Goal: Task Accomplishment & Management: Use online tool/utility

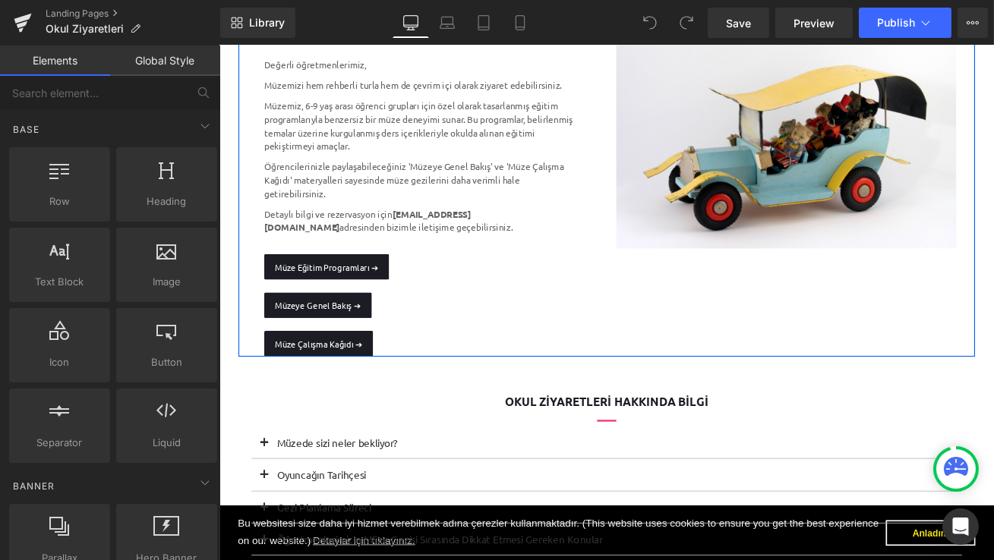
scroll to position [301, 0]
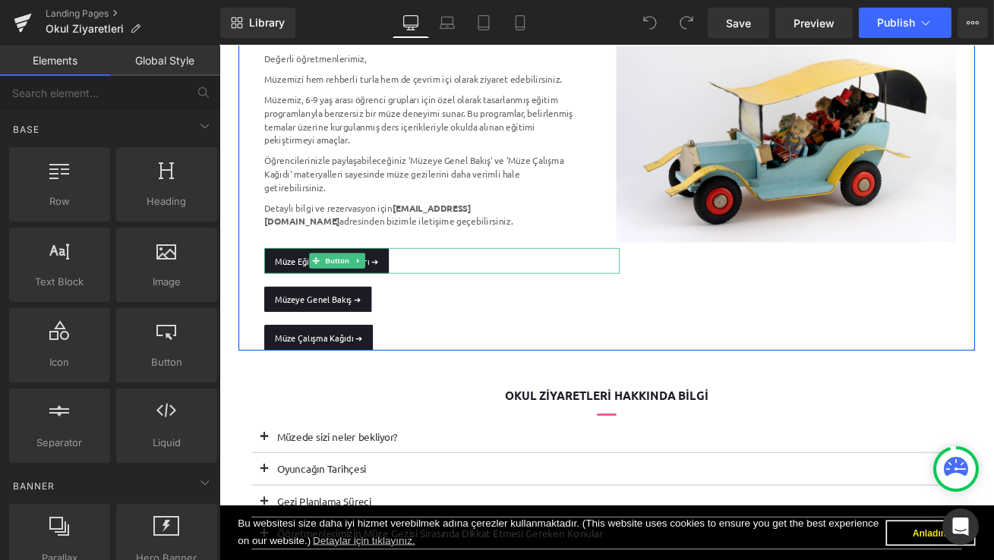
click at [289, 305] on link "Müze Eğitim Programları ➔" at bounding box center [346, 301] width 148 height 30
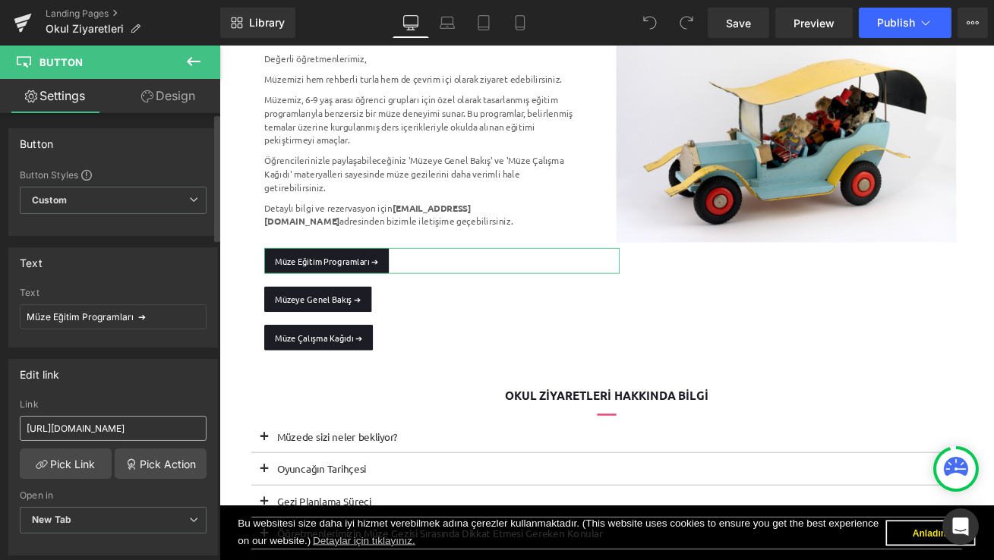
scroll to position [51, 0]
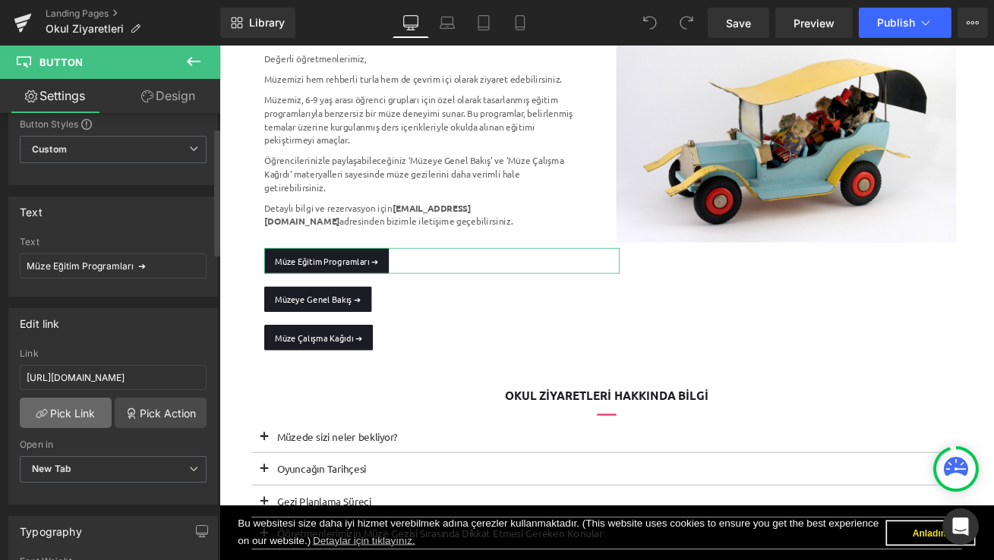
click at [72, 410] on link "Pick Link" at bounding box center [66, 413] width 92 height 30
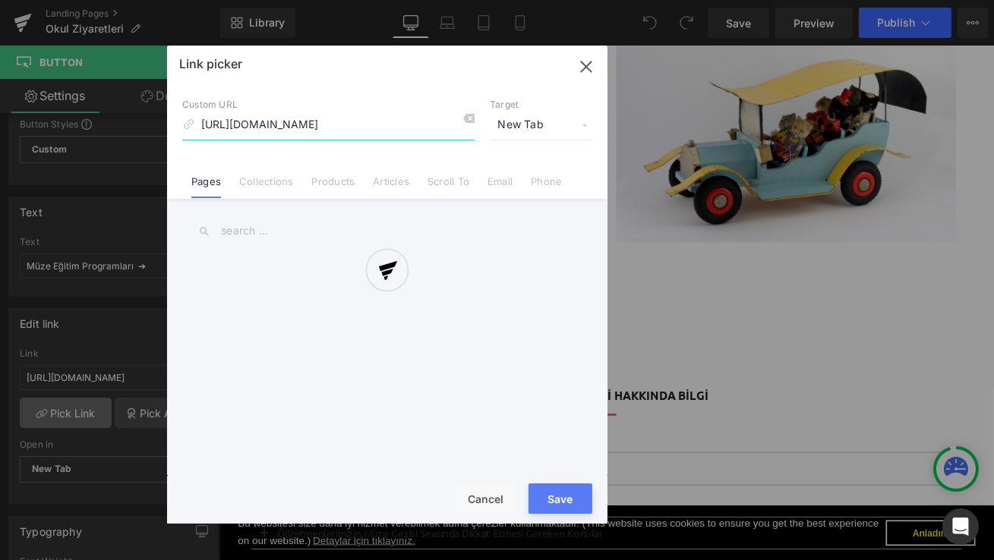
scroll to position [0, 563]
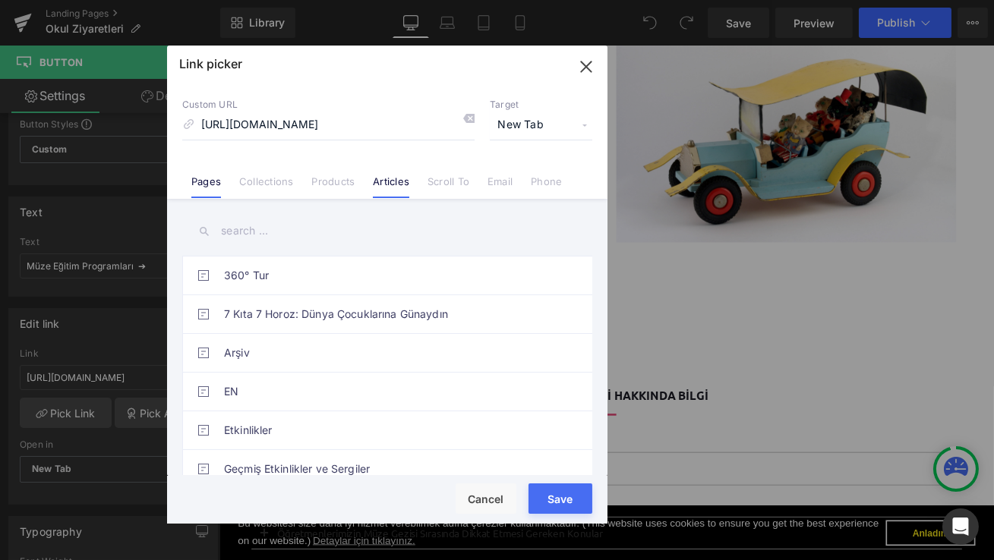
click at [384, 182] on link "Articles" at bounding box center [391, 186] width 36 height 23
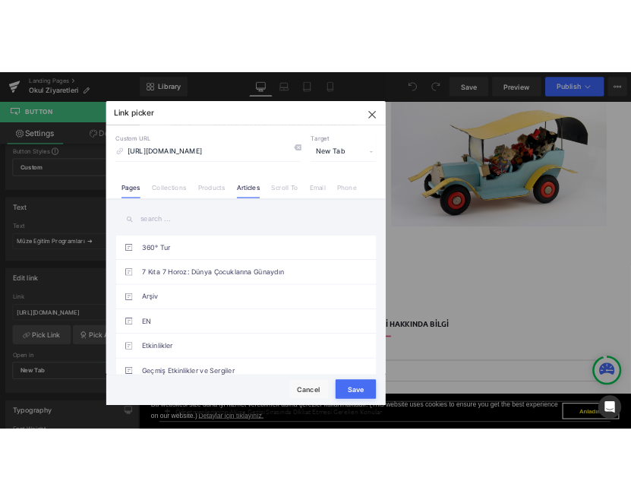
scroll to position [0, 0]
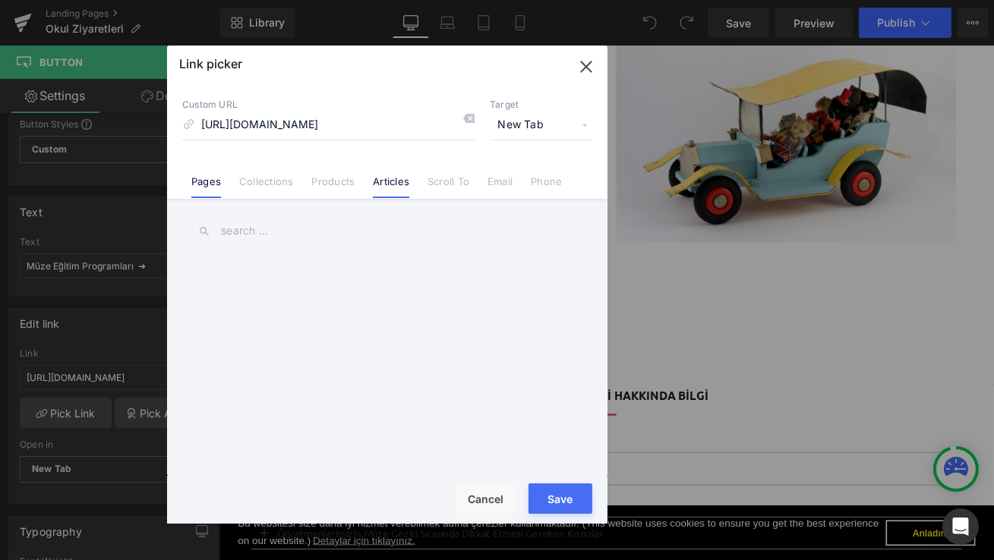
click at [210, 182] on link "Pages" at bounding box center [206, 186] width 30 height 23
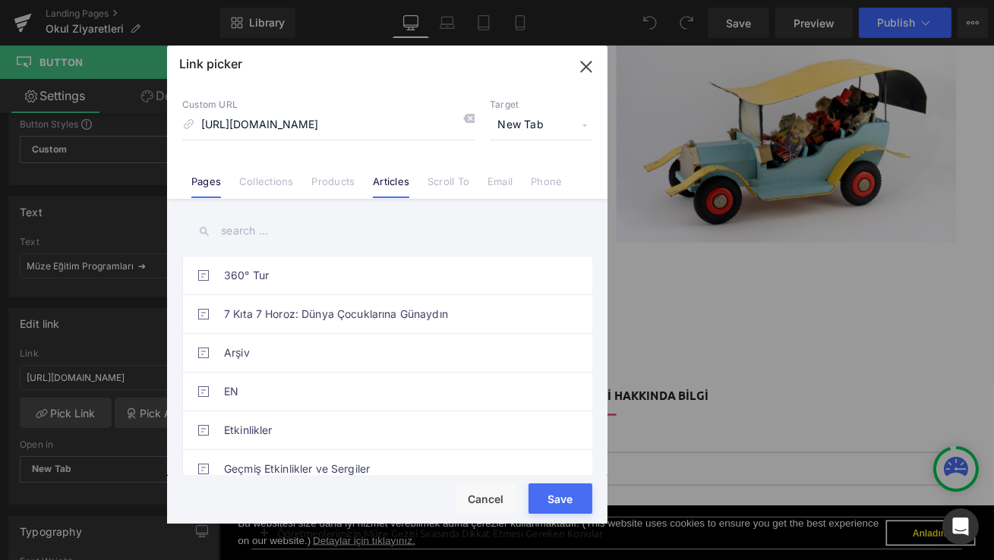
click at [393, 185] on link "Articles" at bounding box center [391, 186] width 36 height 23
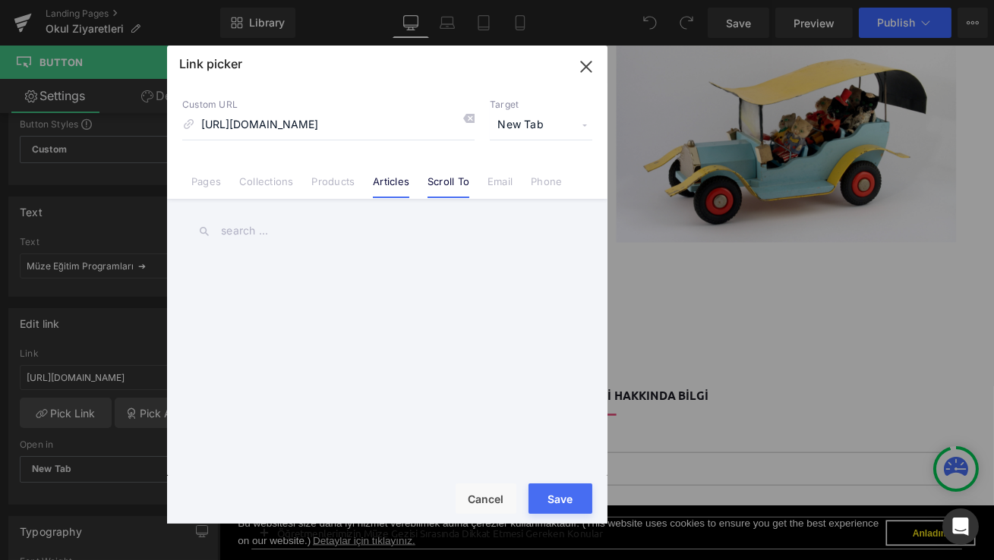
click at [454, 185] on link "Scroll To" at bounding box center [448, 186] width 42 height 23
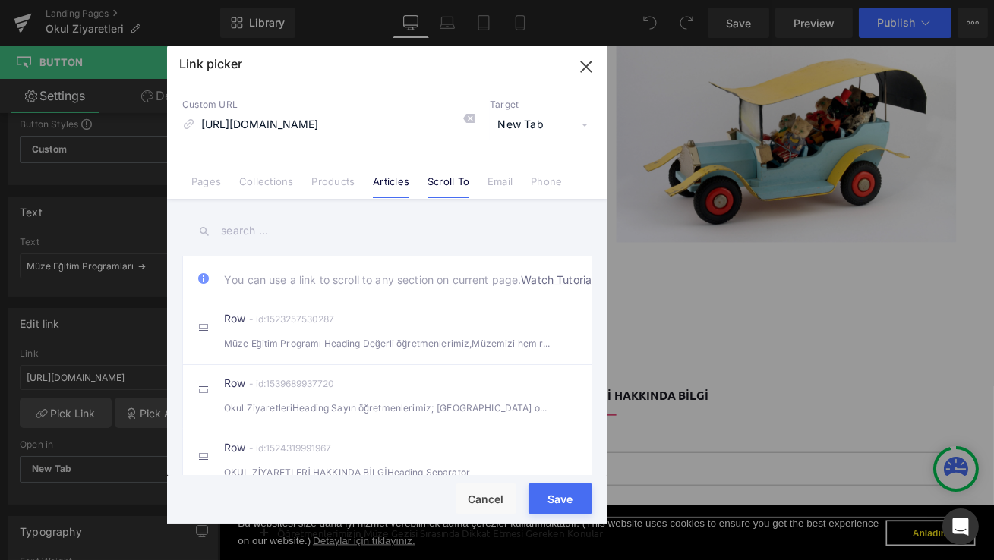
click at [381, 181] on link "Articles" at bounding box center [391, 186] width 36 height 23
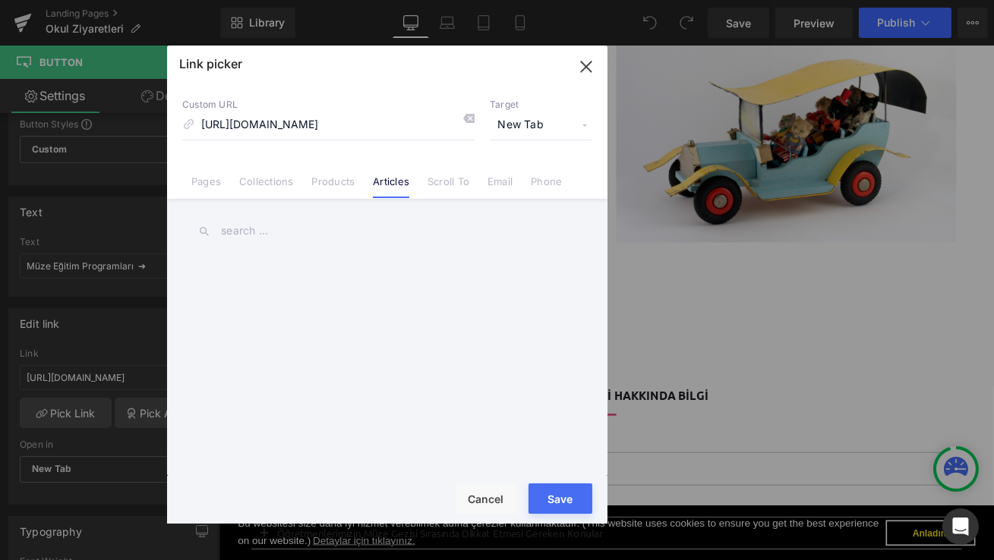
click at [254, 223] on input "text" at bounding box center [387, 231] width 410 height 34
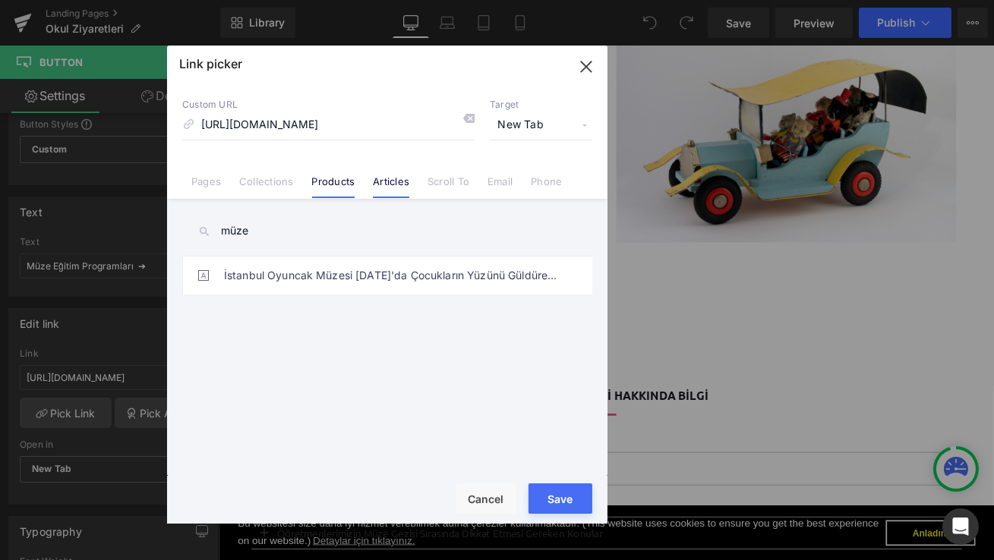
click at [342, 179] on link "Products" at bounding box center [333, 186] width 43 height 23
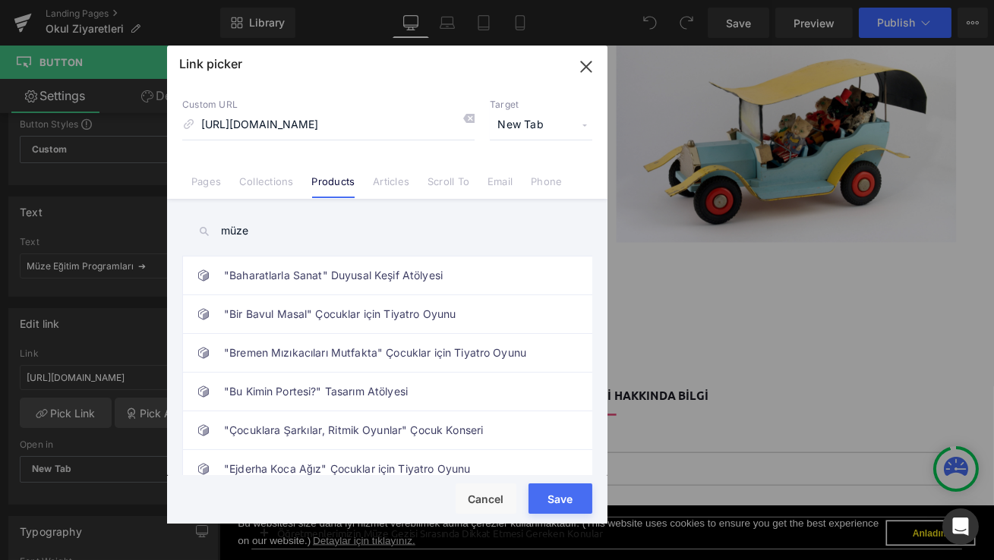
click at [386, 184] on link "Articles" at bounding box center [391, 186] width 36 height 23
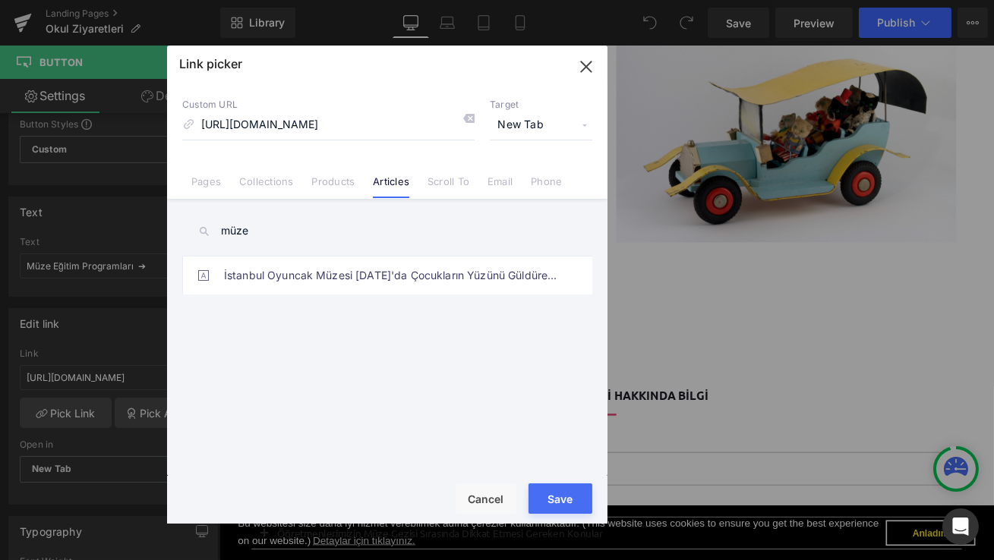
click at [267, 230] on input "müze" at bounding box center [387, 231] width 410 height 34
type input "m"
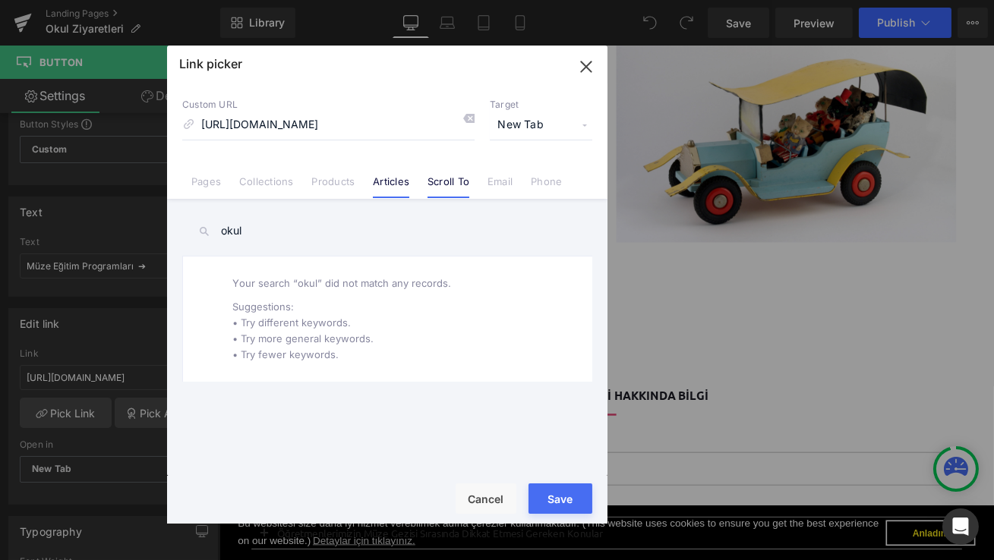
type input "okul"
click at [446, 184] on link "Scroll To" at bounding box center [448, 186] width 42 height 23
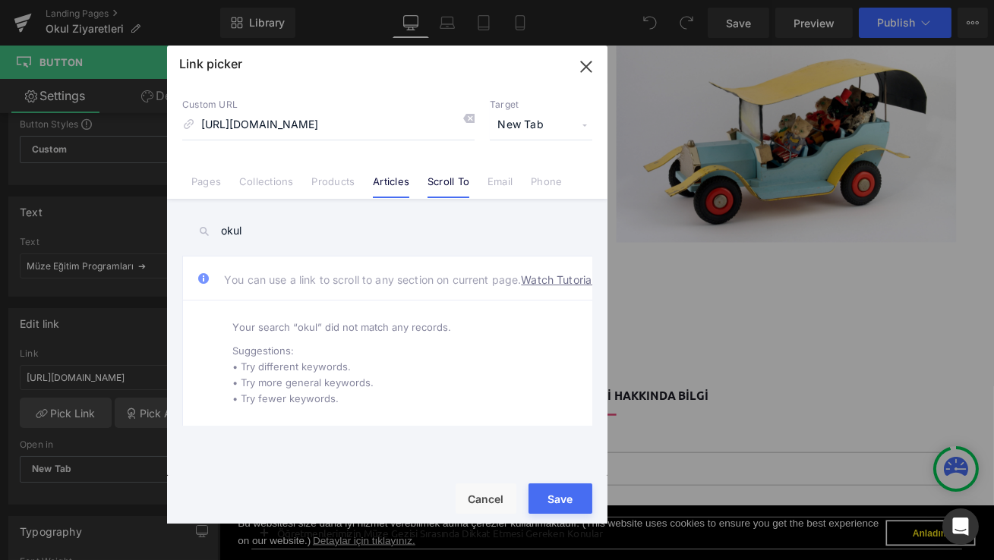
click at [390, 180] on link "Articles" at bounding box center [391, 186] width 36 height 23
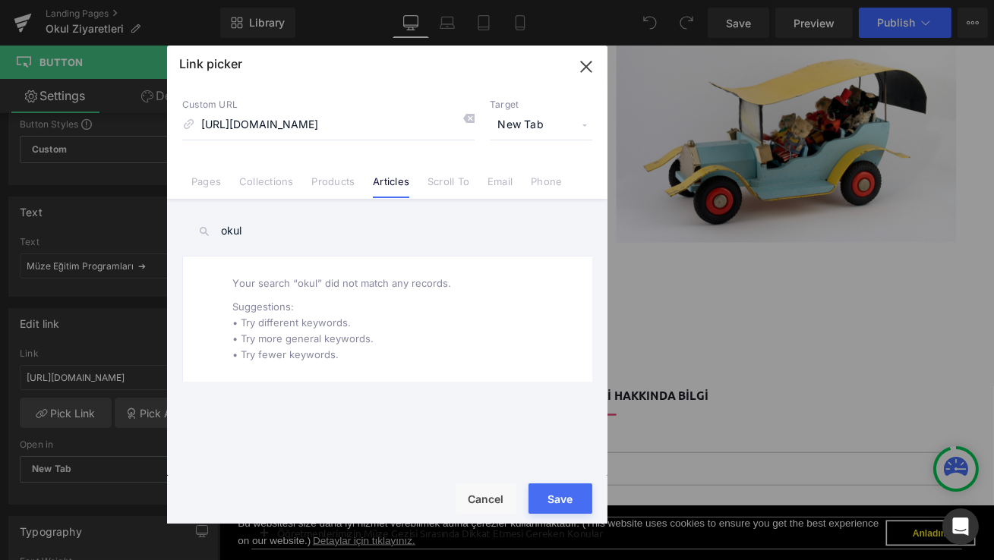
click at [585, 69] on icon "button" at bounding box center [586, 67] width 24 height 24
